Goal: Check status: Check status

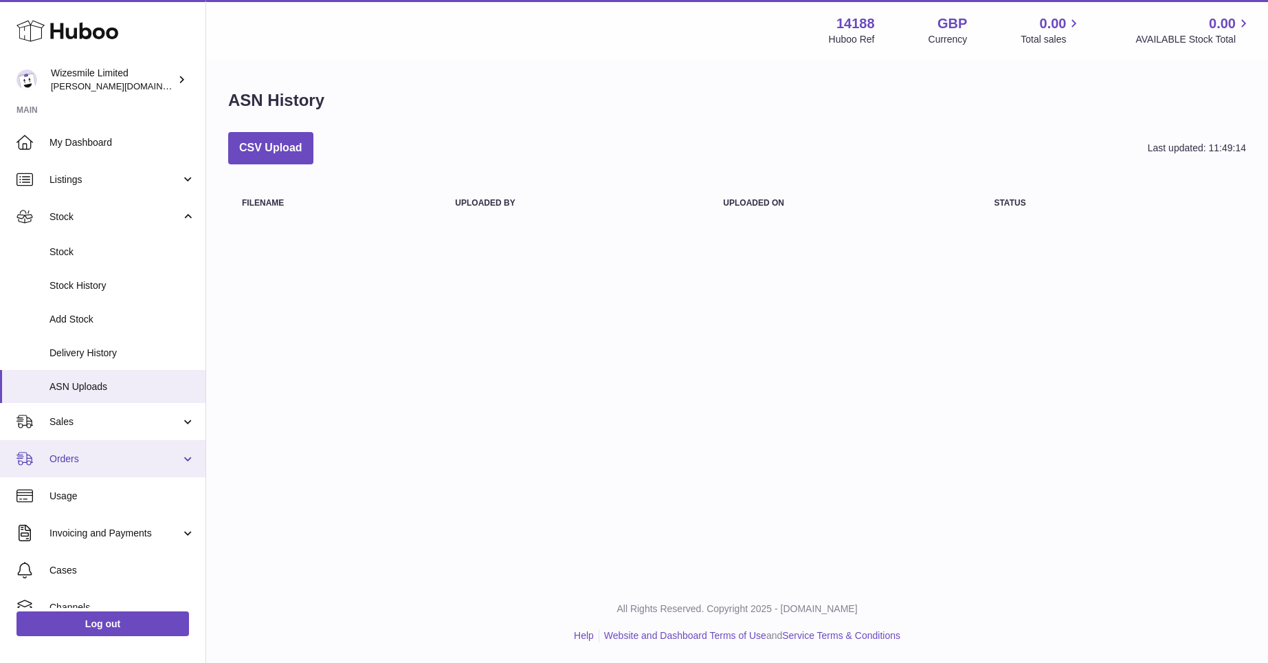
click at [133, 453] on span "Orders" at bounding box center [114, 458] width 131 height 13
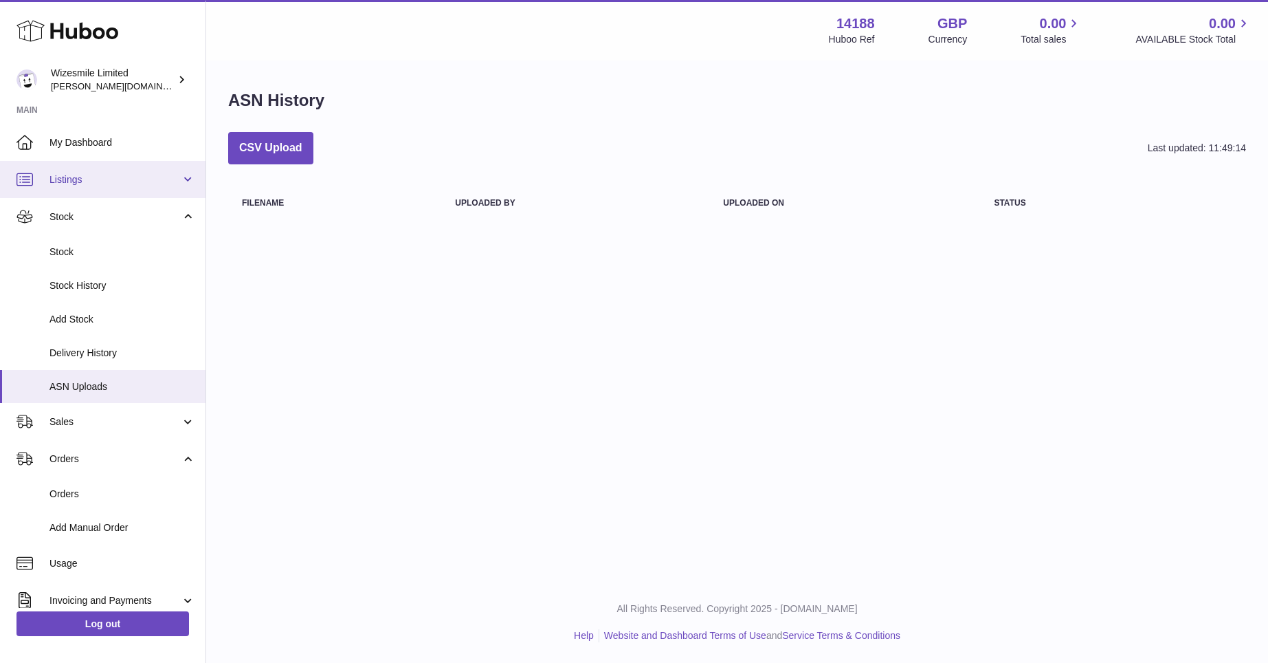
click at [186, 177] on link "Listings" at bounding box center [103, 179] width 206 height 37
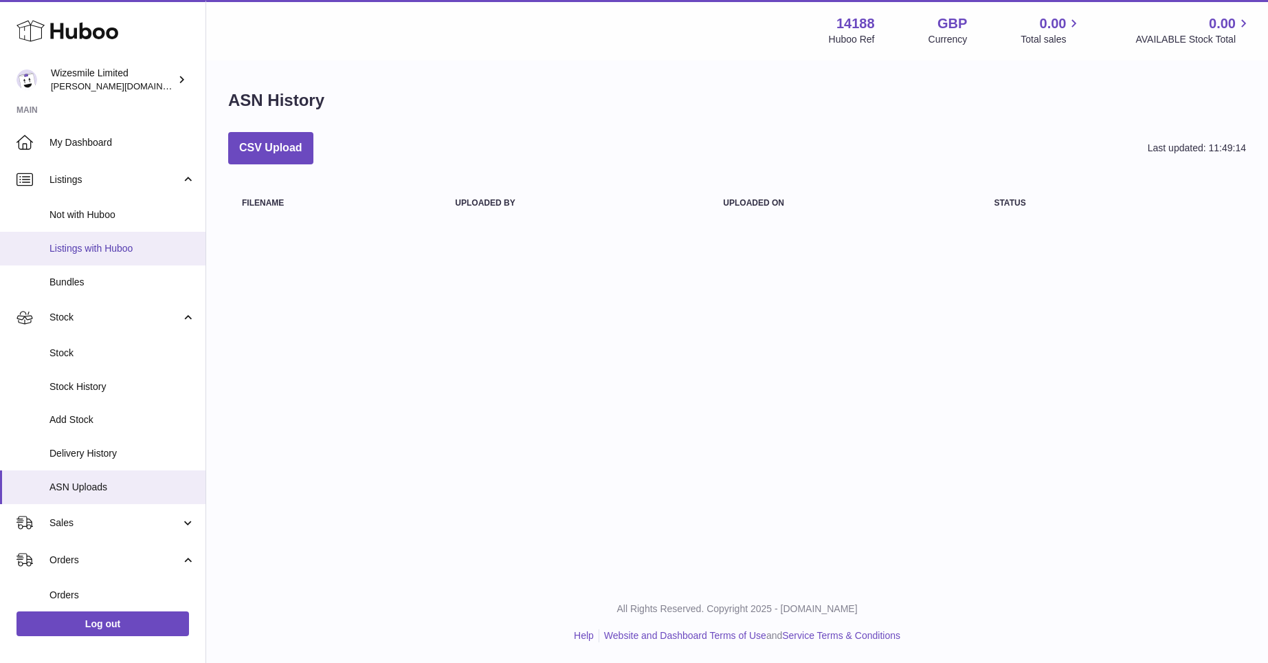
click at [100, 254] on span "Listings with Huboo" at bounding box center [122, 248] width 146 height 13
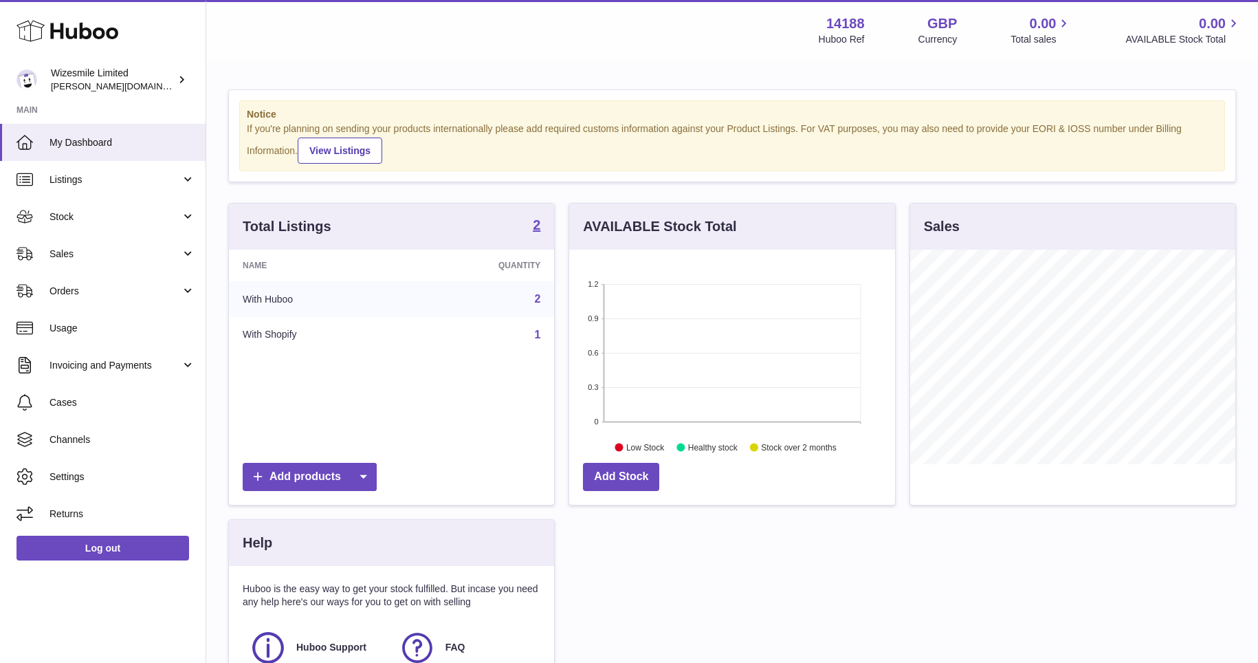
scroll to position [214, 326]
click at [538, 225] on strong "2" at bounding box center [537, 225] width 8 height 14
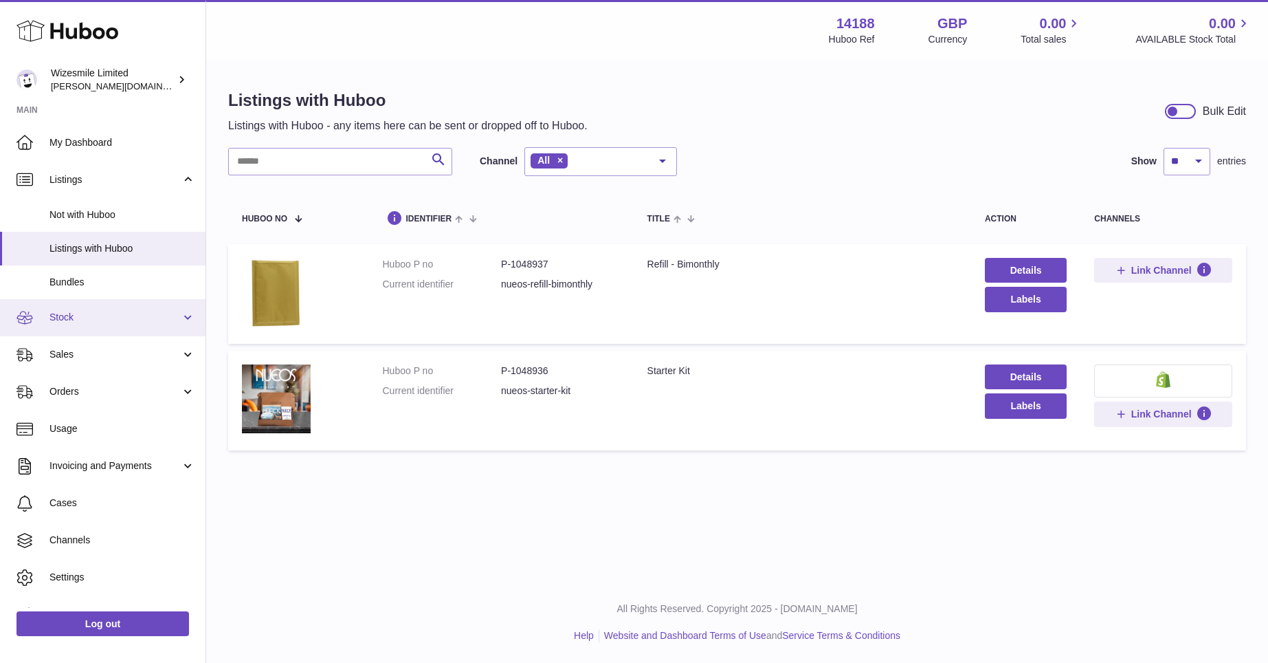
click at [91, 318] on span "Stock" at bounding box center [114, 317] width 131 height 13
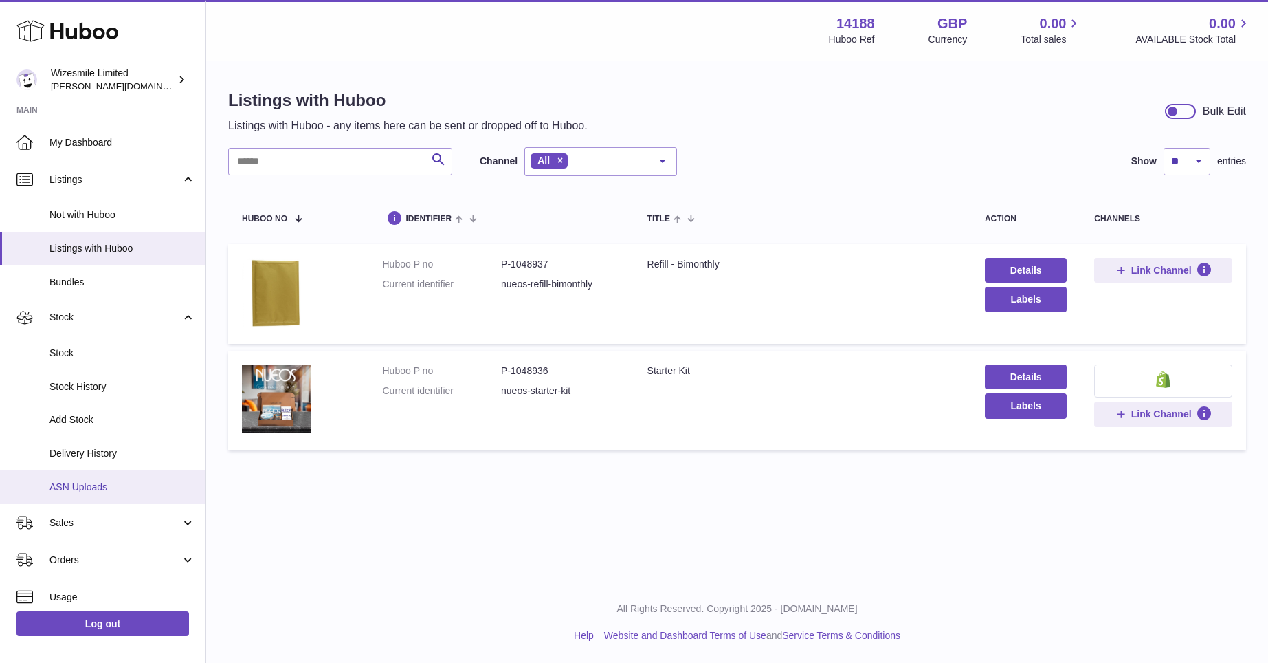
click at [74, 483] on span "ASN Uploads" at bounding box center [122, 486] width 146 height 13
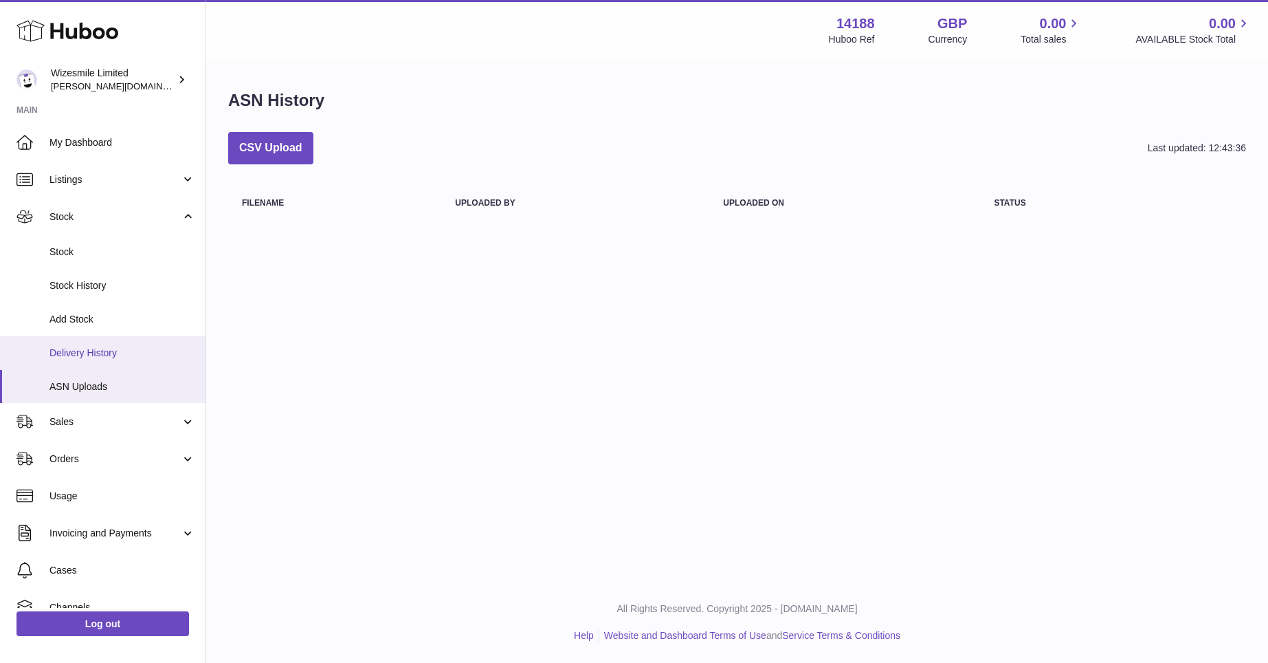
click at [89, 349] on span "Delivery History" at bounding box center [122, 352] width 146 height 13
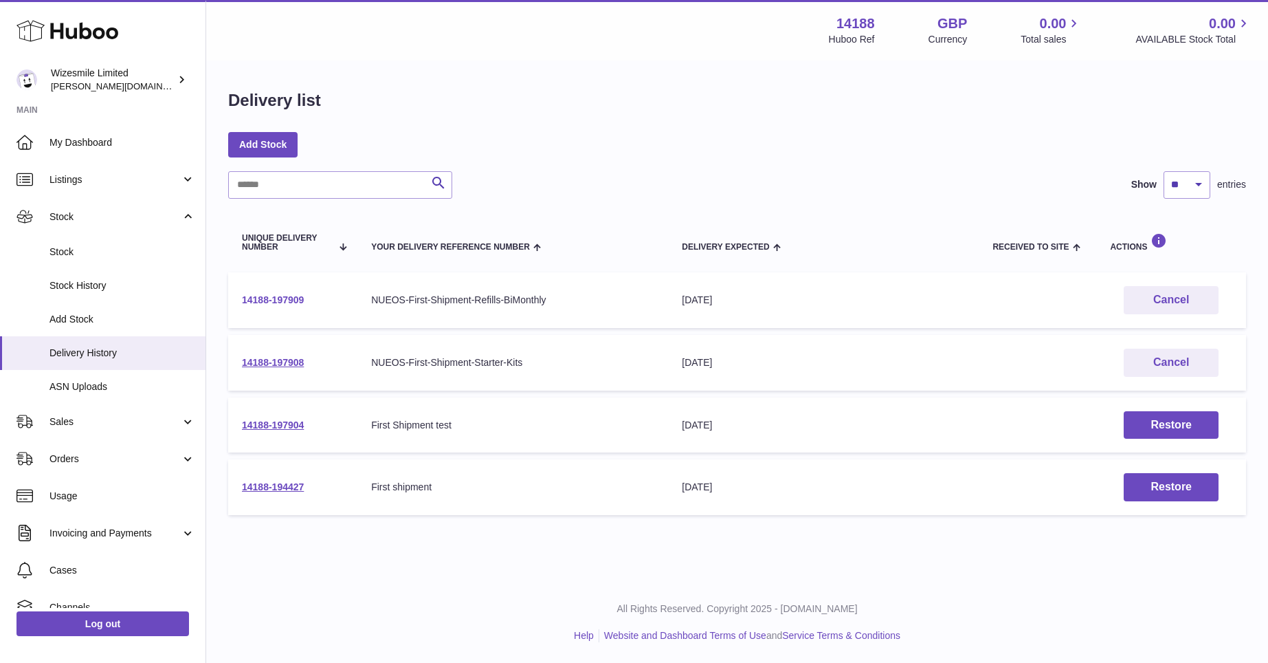
click at [280, 296] on link "14188-197909" at bounding box center [273, 299] width 62 height 11
click at [276, 362] on link "14188-197908" at bounding box center [273, 362] width 62 height 11
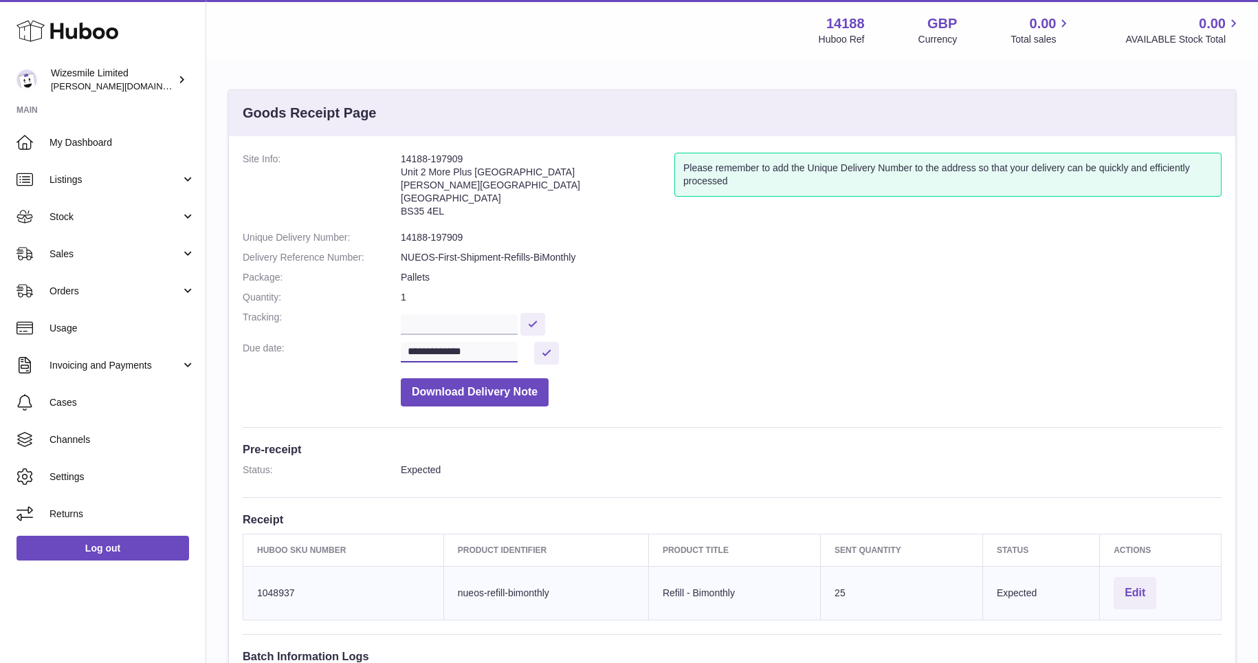
click at [483, 351] on input "**********" at bounding box center [459, 352] width 117 height 21
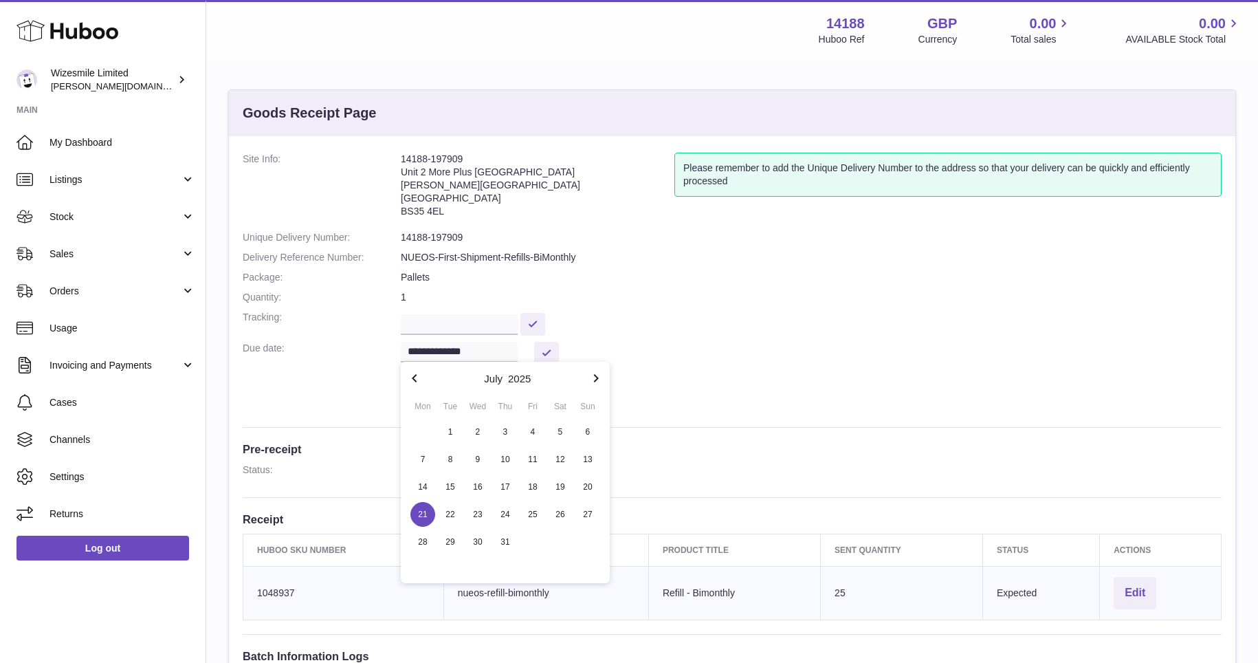
click at [595, 379] on icon "button" at bounding box center [596, 378] width 5 height 8
click at [533, 459] on span "10" at bounding box center [532, 459] width 25 height 25
type input "**********"
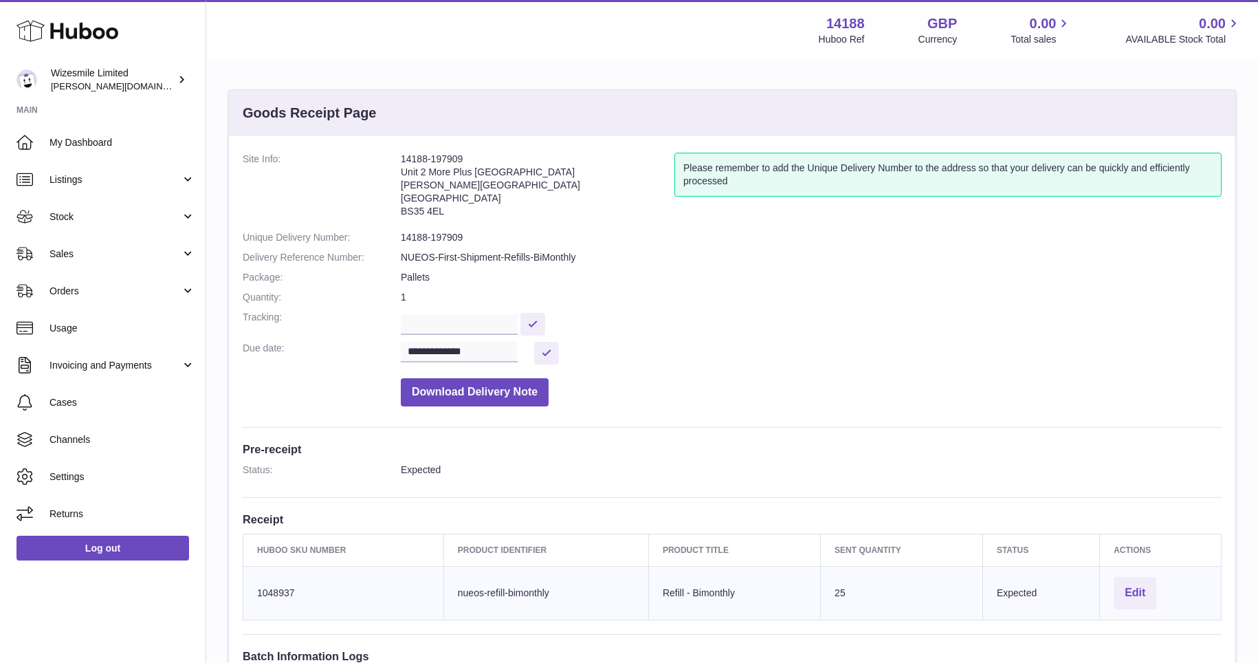
click at [687, 371] on dd "Download Delivery Note" at bounding box center [811, 388] width 821 height 35
click at [476, 350] on input "**********" at bounding box center [459, 352] width 117 height 21
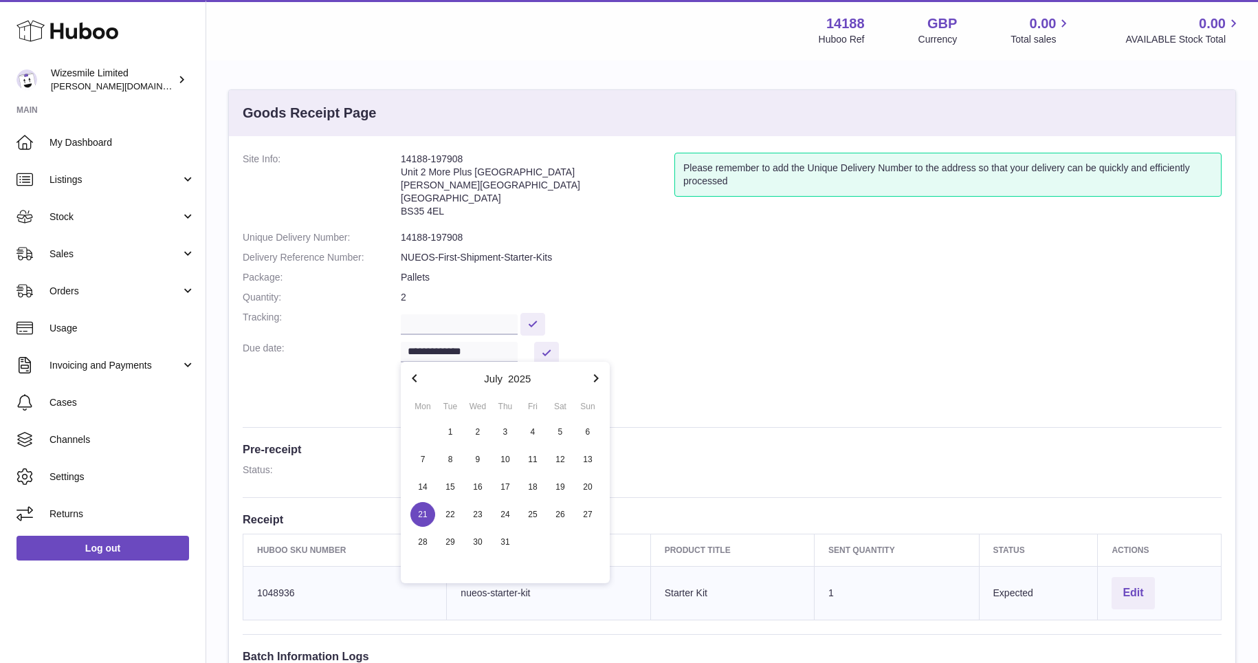
click at [593, 381] on icon "button" at bounding box center [596, 378] width 16 height 16
click at [594, 380] on icon "button" at bounding box center [596, 378] width 5 height 8
click at [524, 461] on span "10" at bounding box center [532, 459] width 25 height 25
type input "**********"
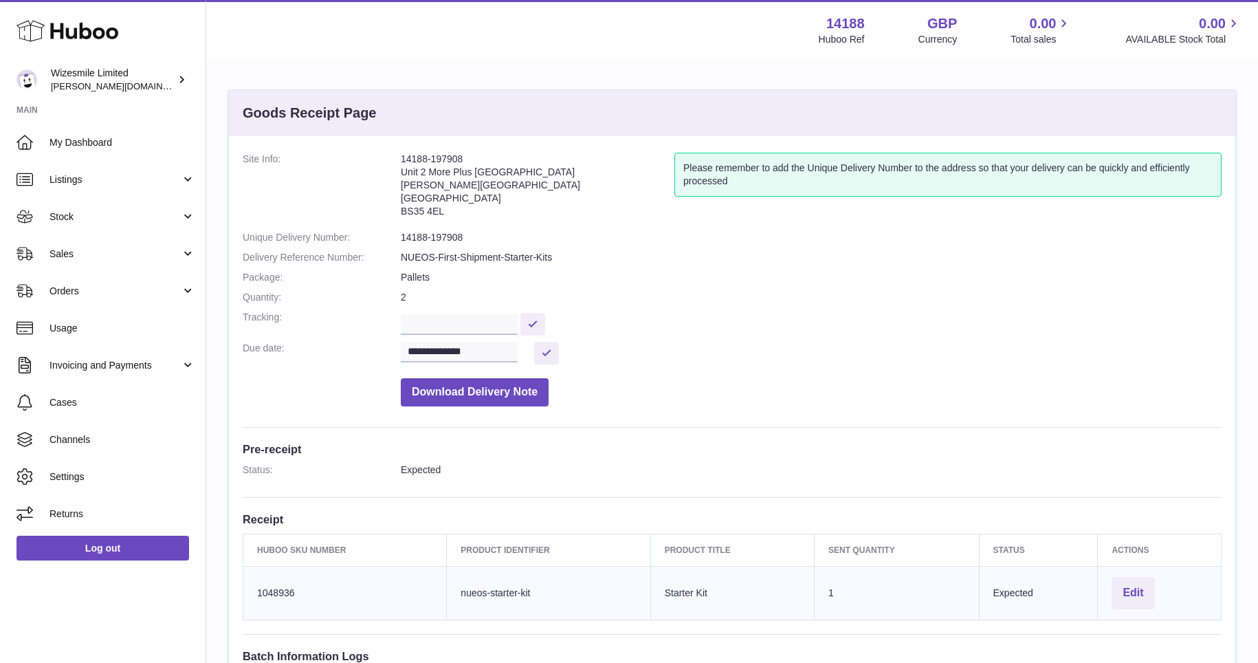
click at [734, 388] on dd "Download Delivery Note" at bounding box center [811, 388] width 821 height 35
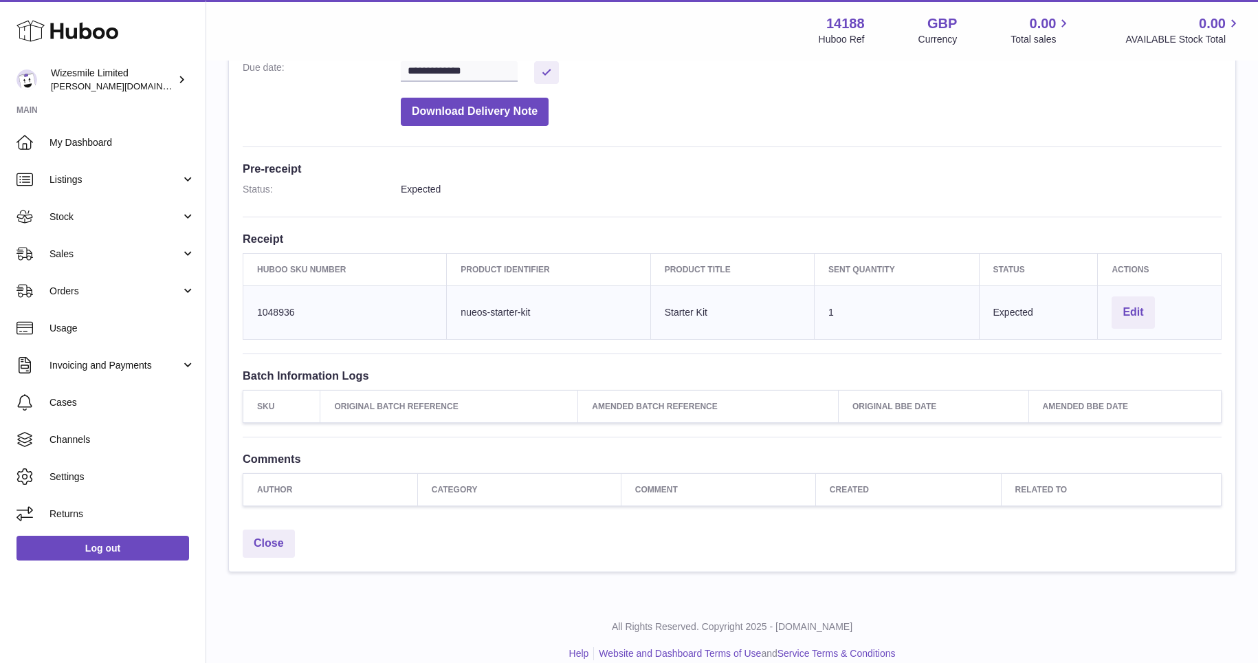
scroll to position [297, 0]
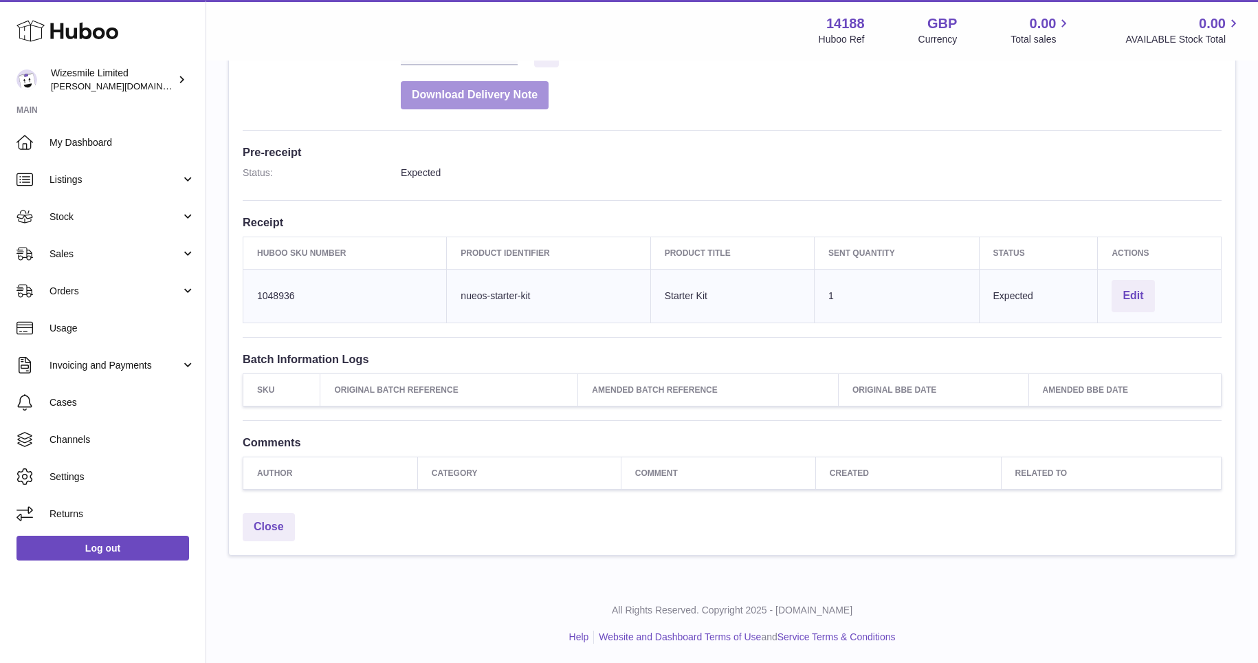
click at [462, 93] on button "Download Delivery Note" at bounding box center [475, 95] width 148 height 28
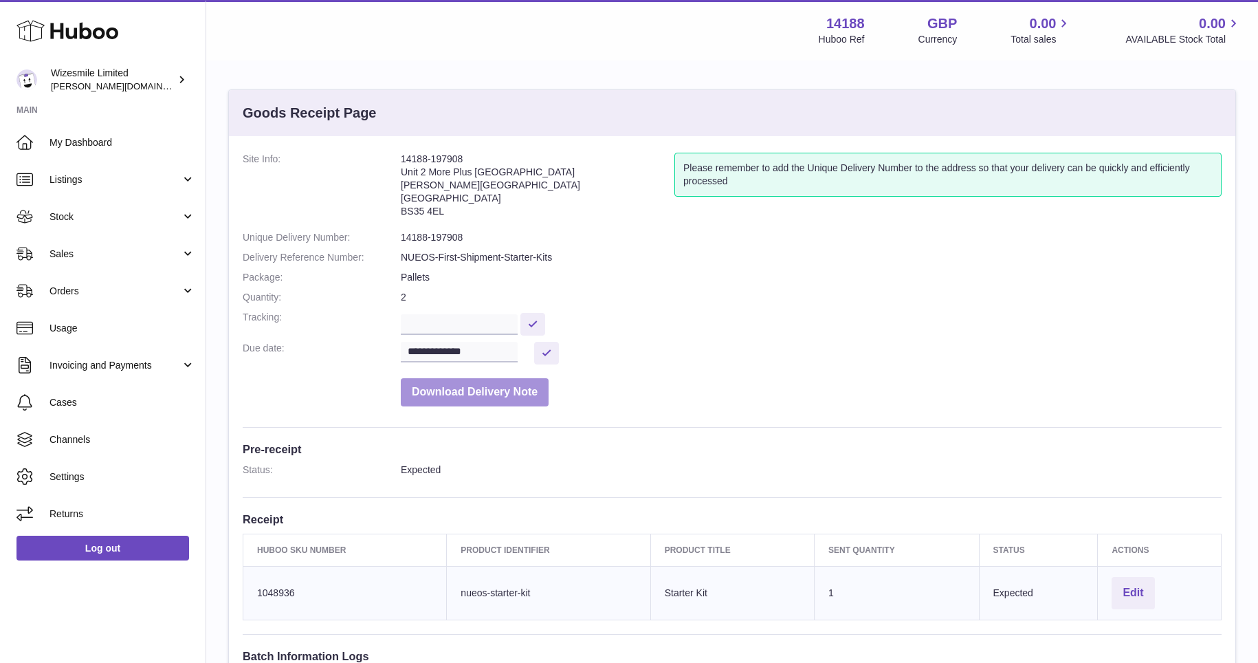
scroll to position [1, 0]
click at [668, 376] on dd "Download Delivery Note" at bounding box center [811, 387] width 821 height 35
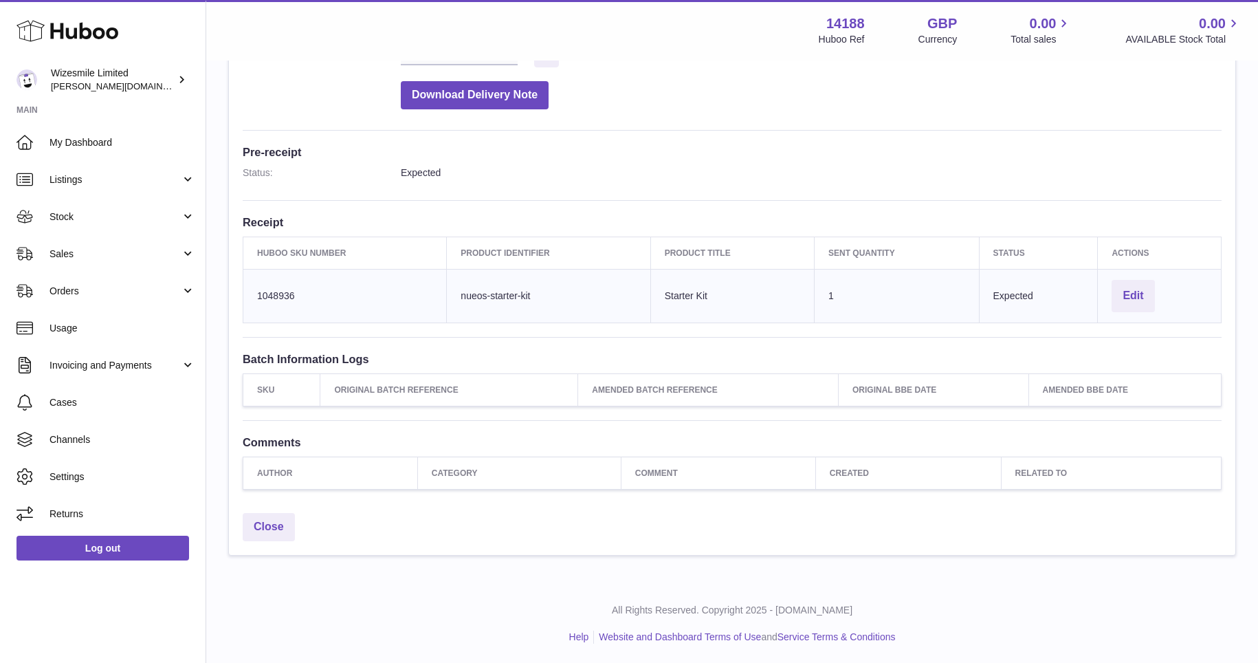
scroll to position [0, 0]
